Goal: Information Seeking & Learning: Learn about a topic

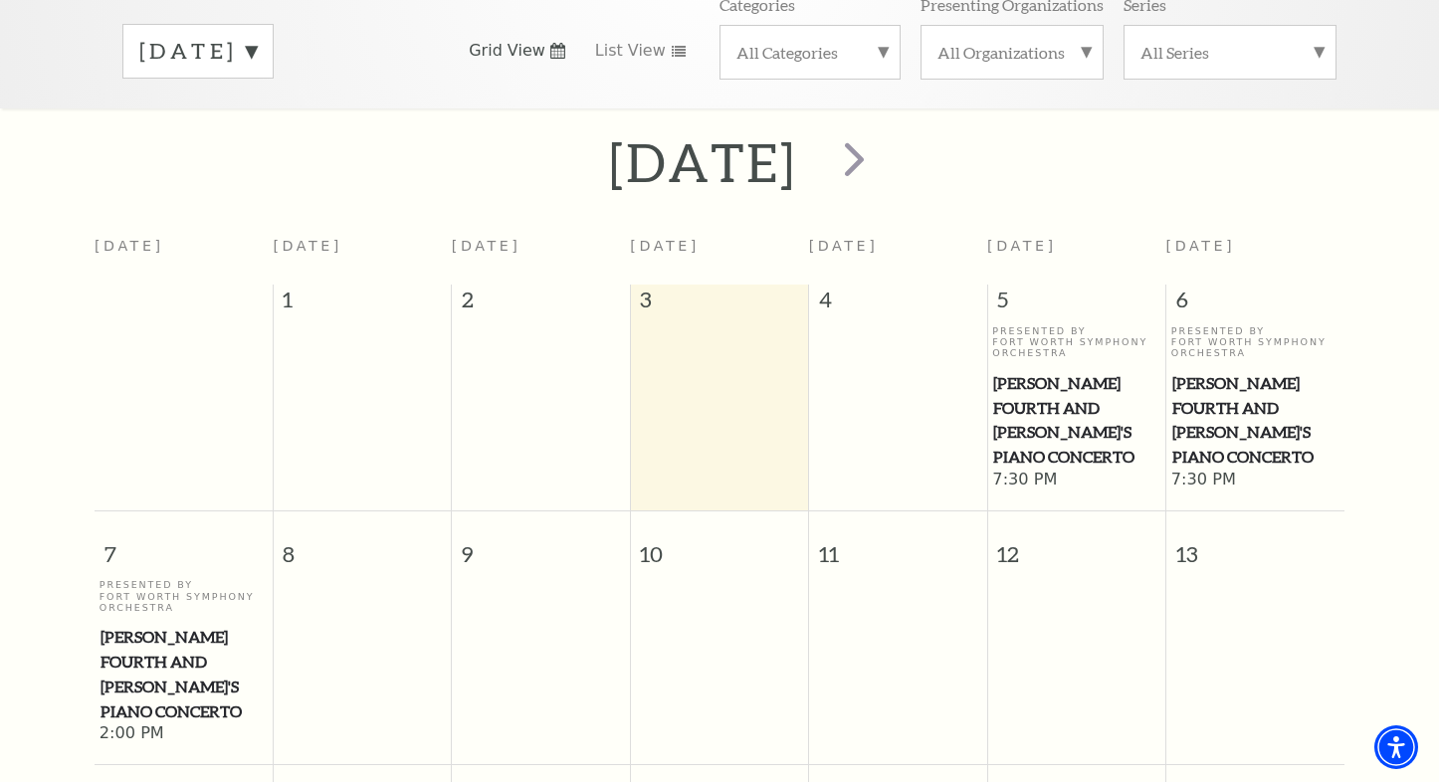
scroll to position [326, 0]
click at [883, 136] on span "next" at bounding box center [854, 159] width 57 height 57
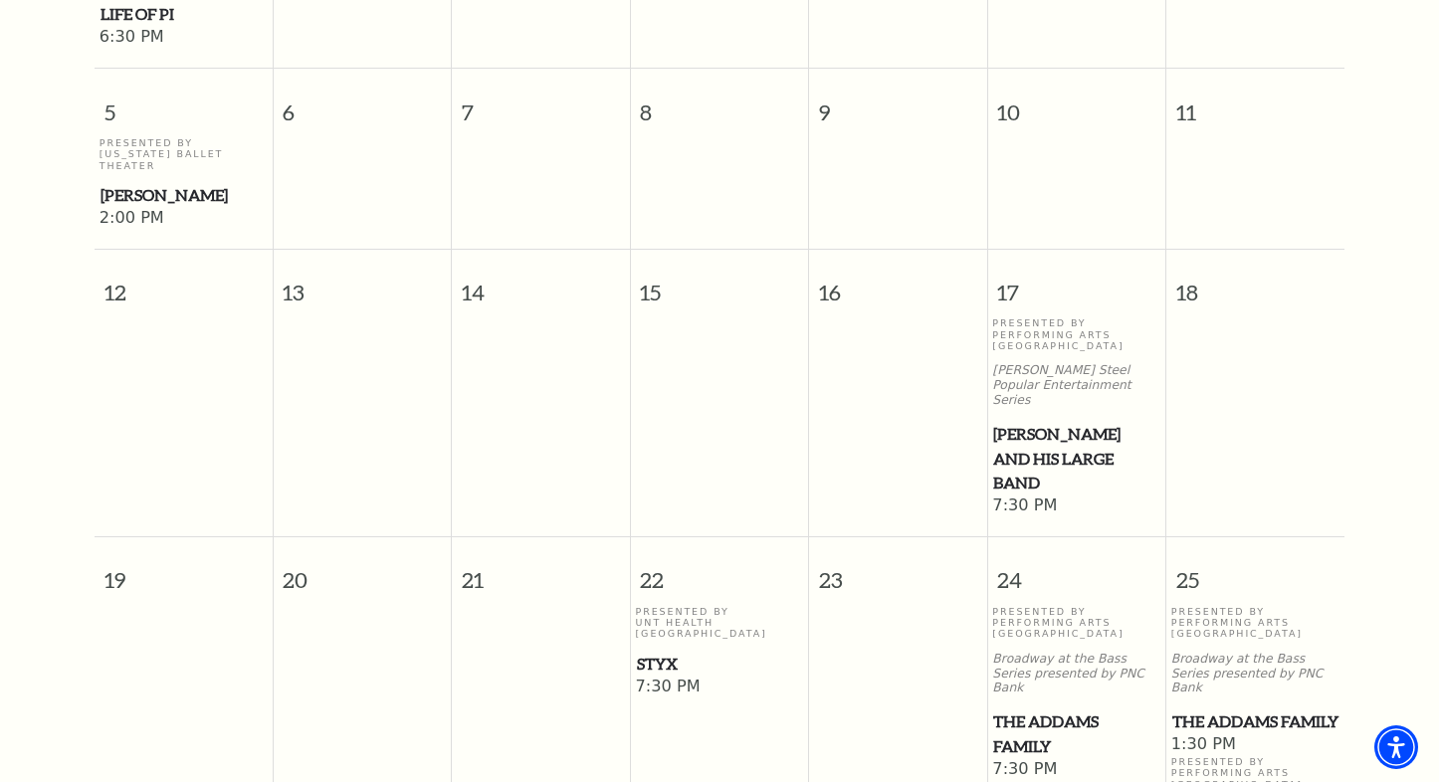
scroll to position [906, 0]
click at [133, 181] on span "[PERSON_NAME]" at bounding box center [184, 193] width 166 height 25
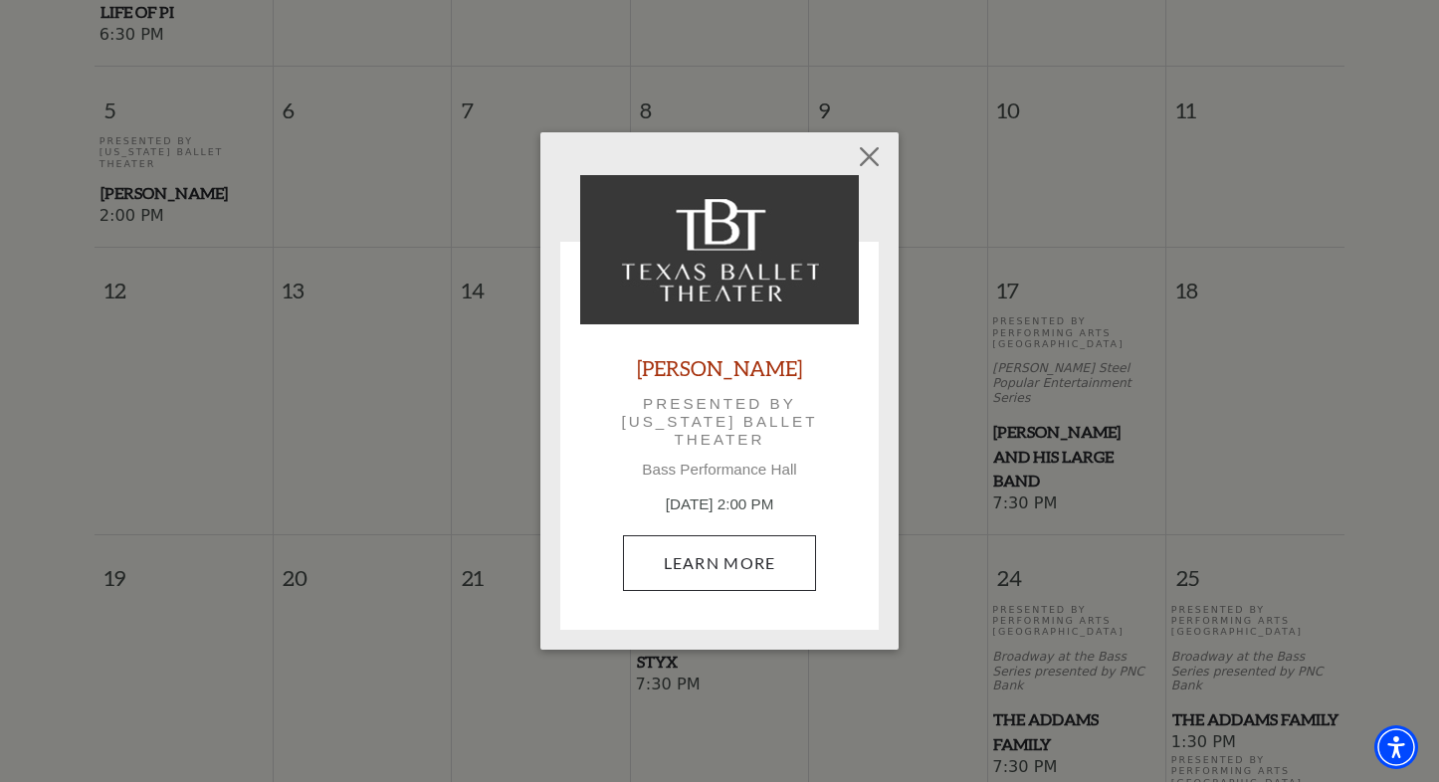
click at [704, 555] on link "Learn More" at bounding box center [720, 564] width 194 height 56
click at [873, 154] on button "Close" at bounding box center [870, 157] width 38 height 38
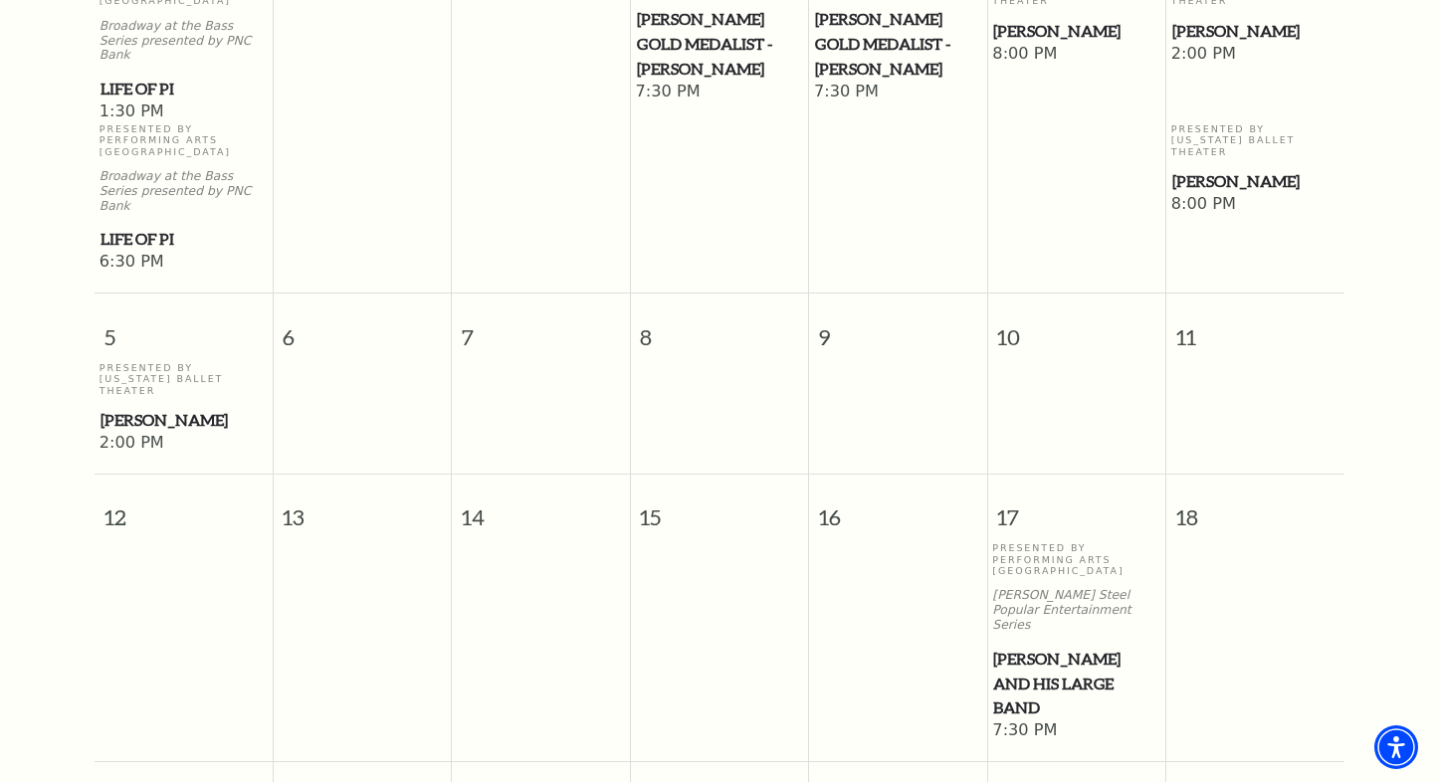
scroll to position [680, 0]
click at [150, 407] on span "[PERSON_NAME]" at bounding box center [184, 419] width 166 height 25
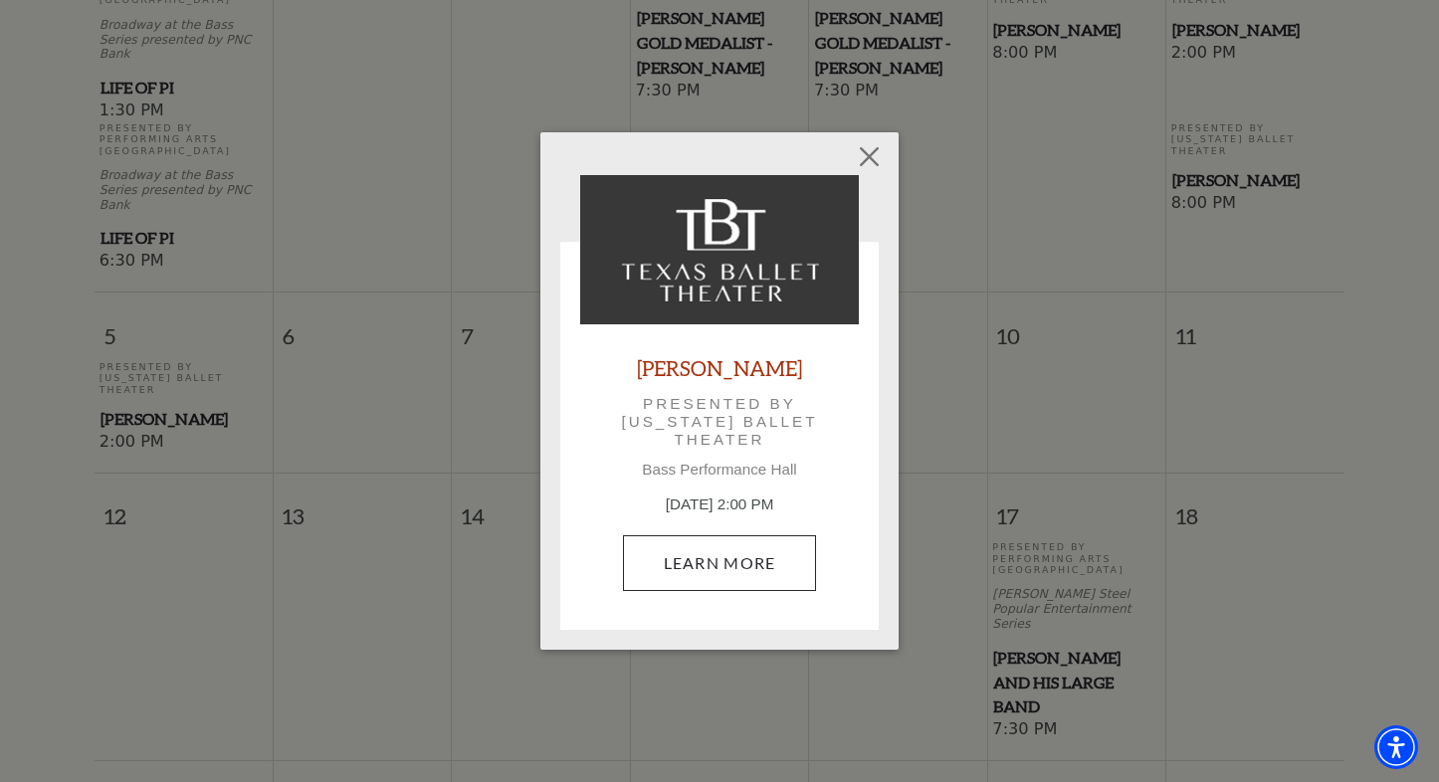
click at [720, 554] on link "Learn More" at bounding box center [720, 564] width 194 height 56
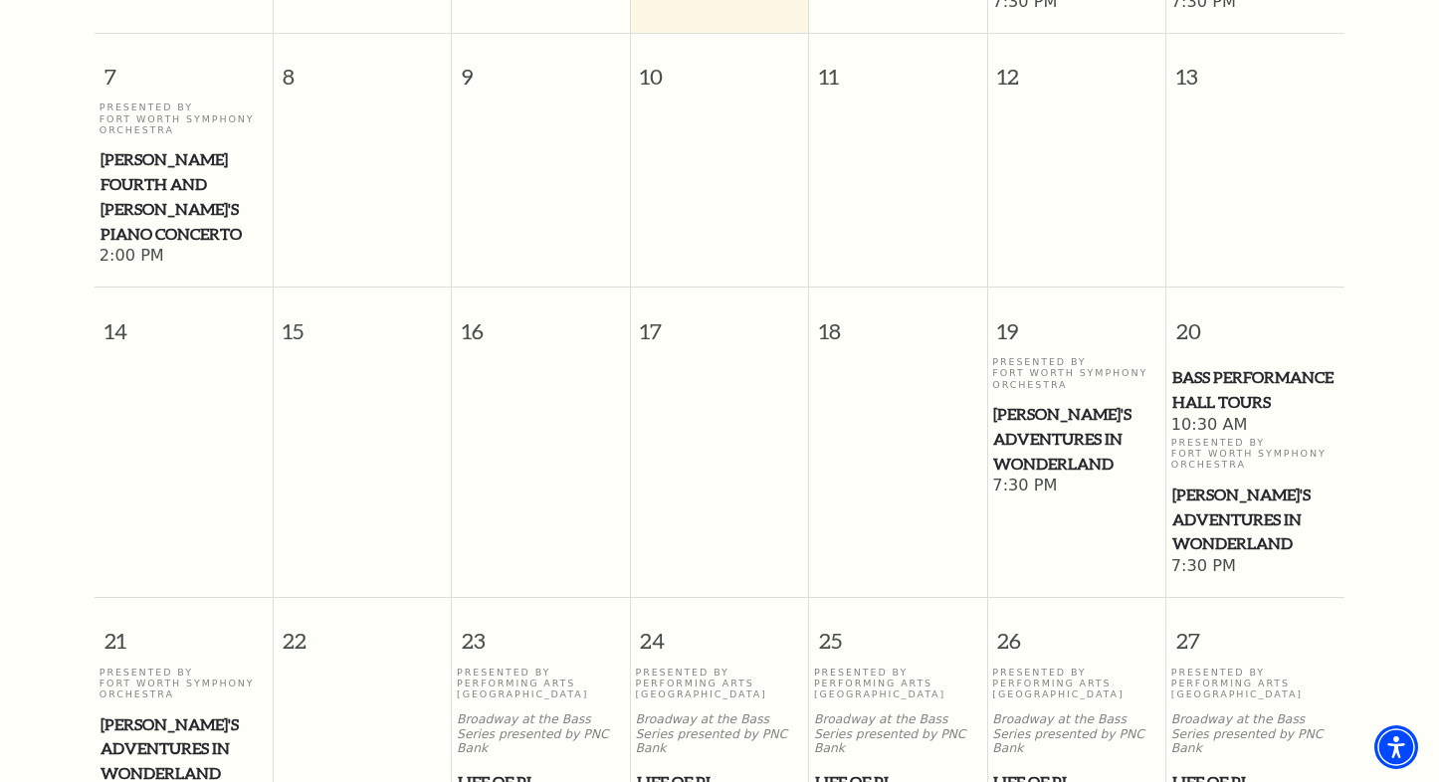
scroll to position [1058, 0]
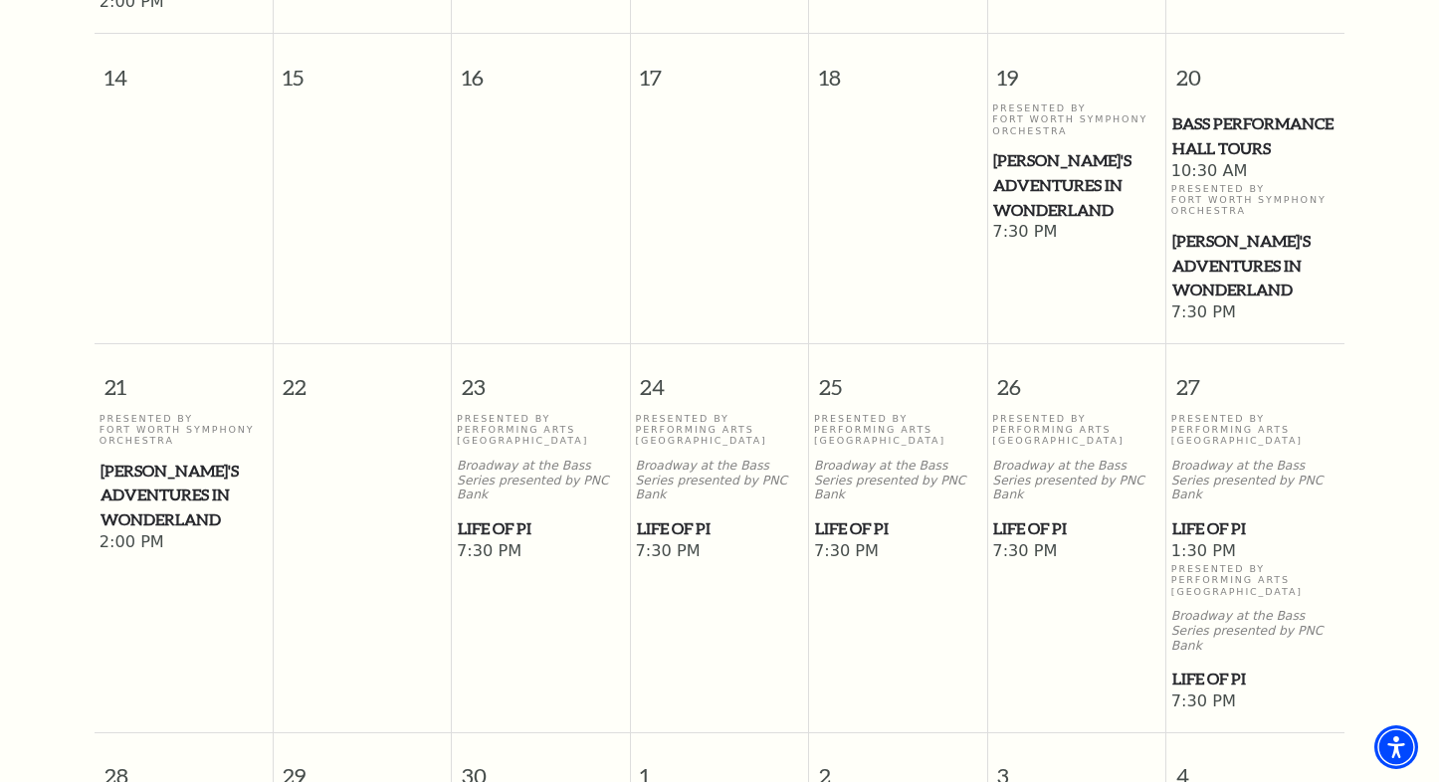
click at [164, 459] on span "[PERSON_NAME]'s Adventures in Wonderland" at bounding box center [184, 496] width 166 height 74
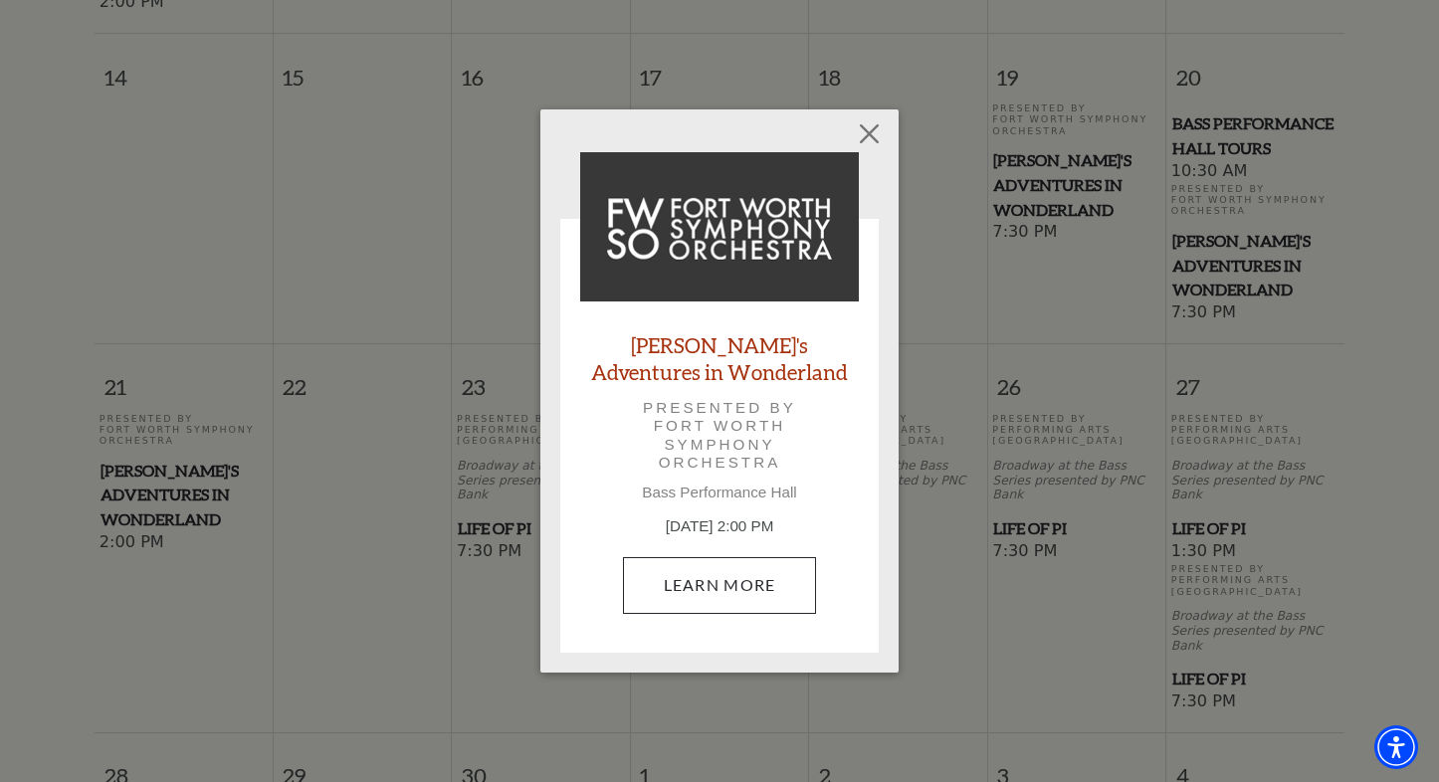
click at [704, 581] on link "Learn More" at bounding box center [720, 585] width 194 height 56
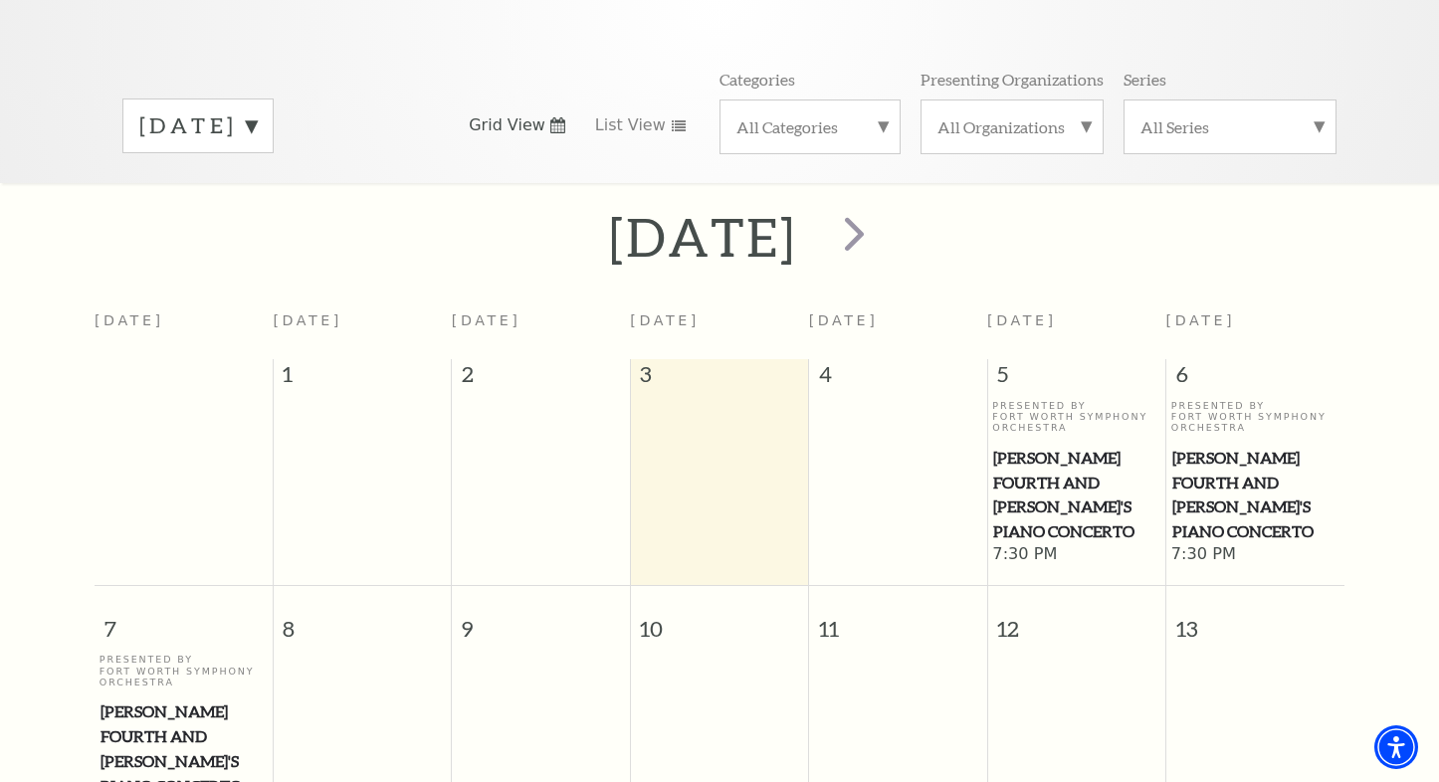
scroll to position [226, 0]
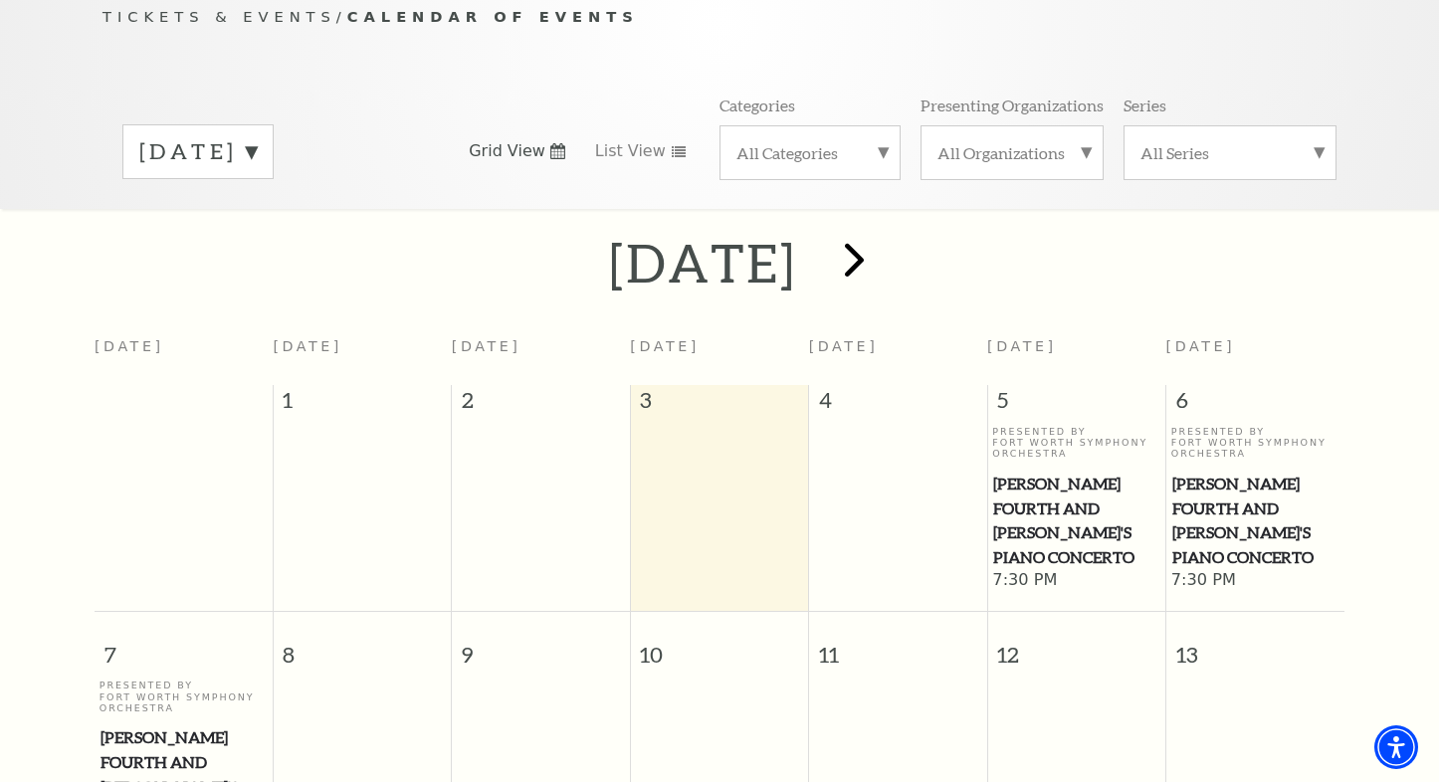
click at [883, 240] on span "next" at bounding box center [854, 259] width 57 height 57
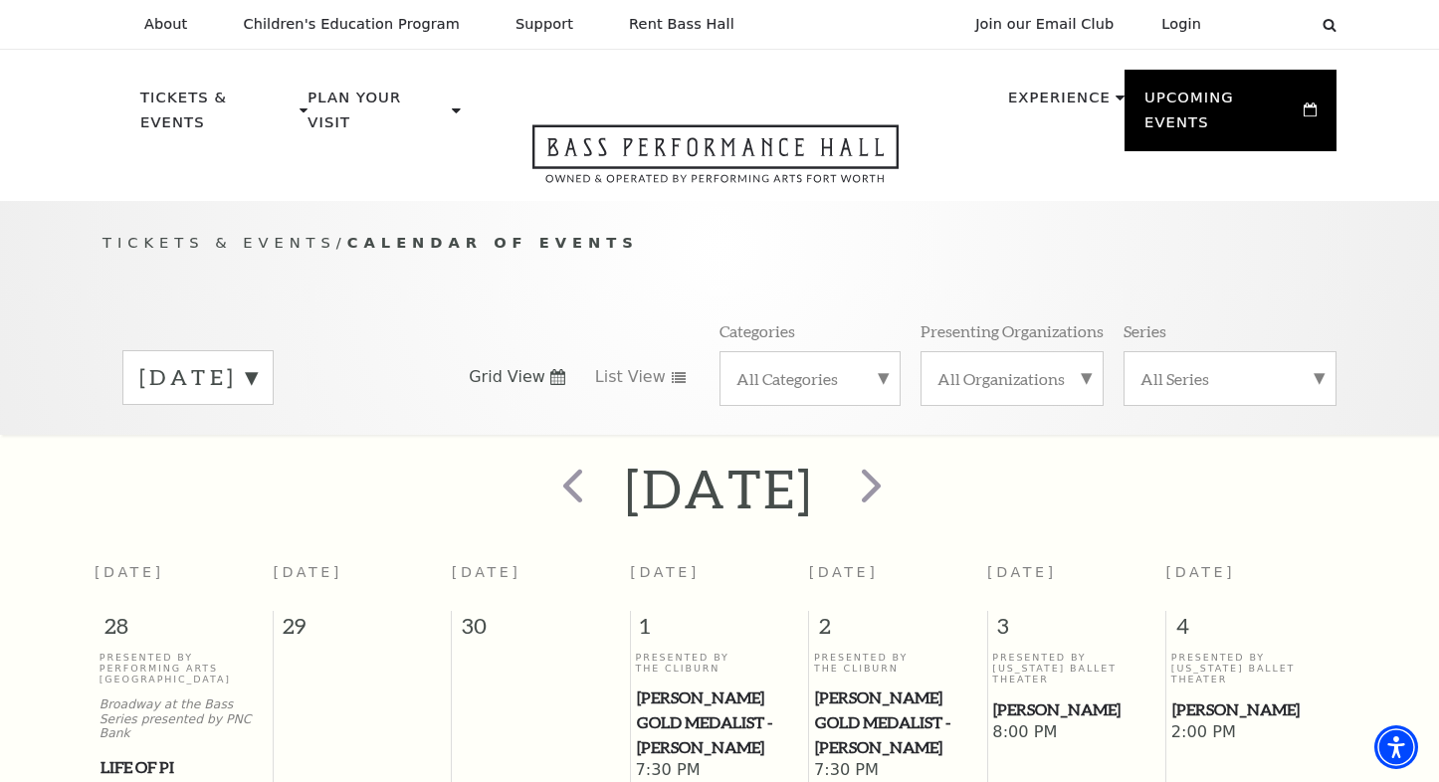
scroll to position [0, 0]
